Goal: Task Accomplishment & Management: Manage account settings

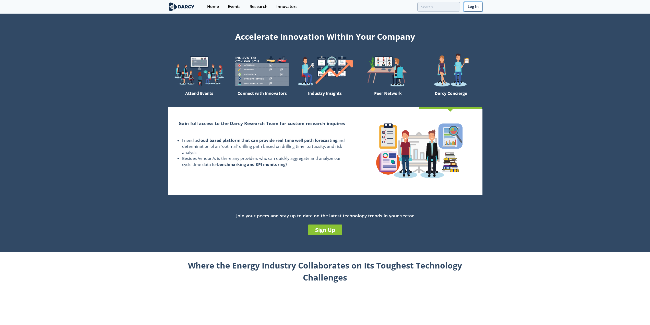
click at [476, 8] on link "Log In" at bounding box center [473, 6] width 19 height 9
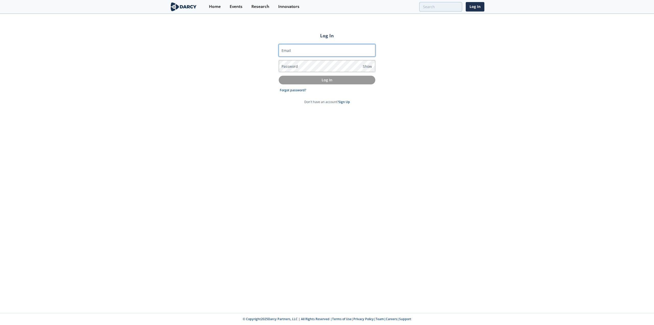
click at [330, 49] on input "Email" at bounding box center [327, 50] width 97 height 12
type input "[PERSON_NAME][EMAIL_ADDRESS][PERSON_NAME][DOMAIN_NAME]"
click at [324, 82] on p "Log In" at bounding box center [326, 79] width 89 height 5
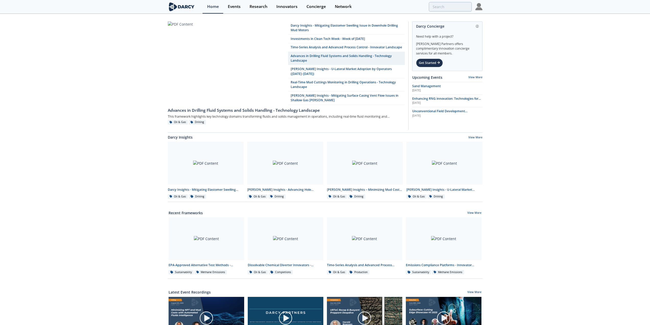
click at [181, 7] on img at bounding box center [182, 6] width 28 height 9
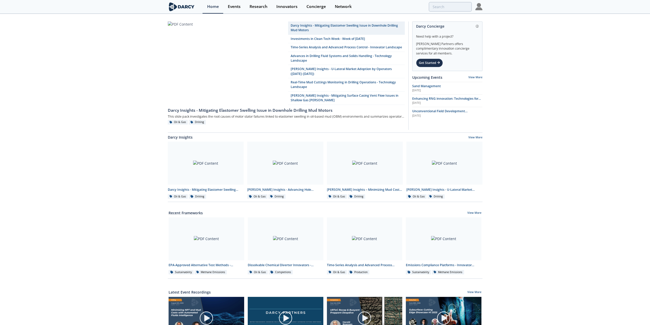
click at [478, 6] on img at bounding box center [479, 6] width 7 height 7
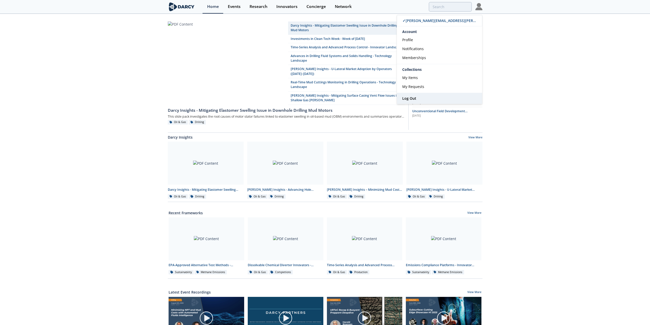
click at [409, 99] on span "Log Out" at bounding box center [409, 98] width 14 height 5
